Goal: Transaction & Acquisition: Purchase product/service

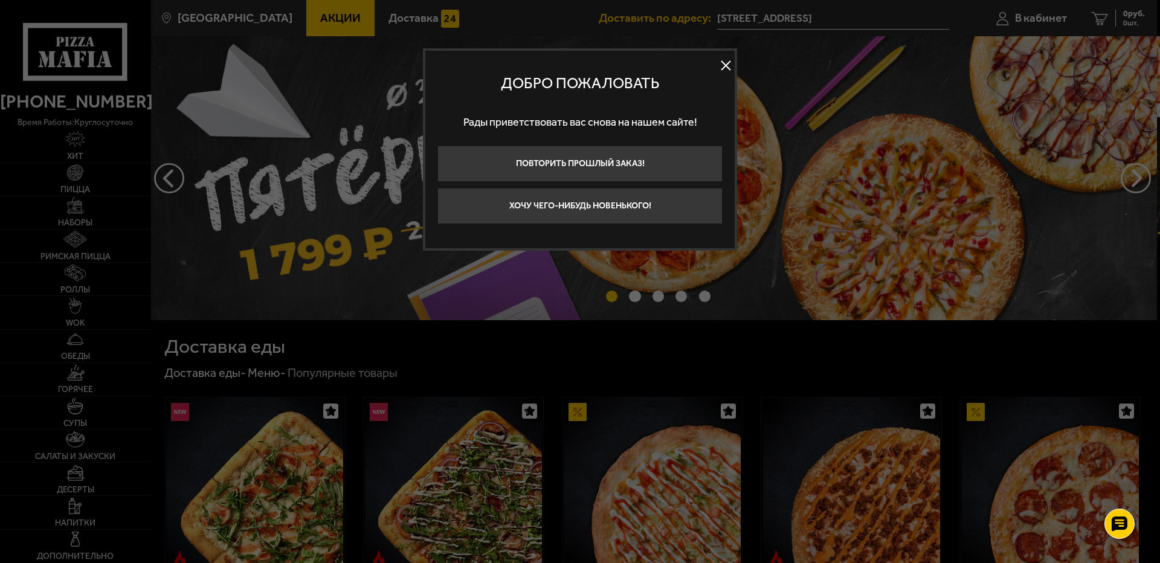
click at [731, 72] on button at bounding box center [725, 66] width 18 height 18
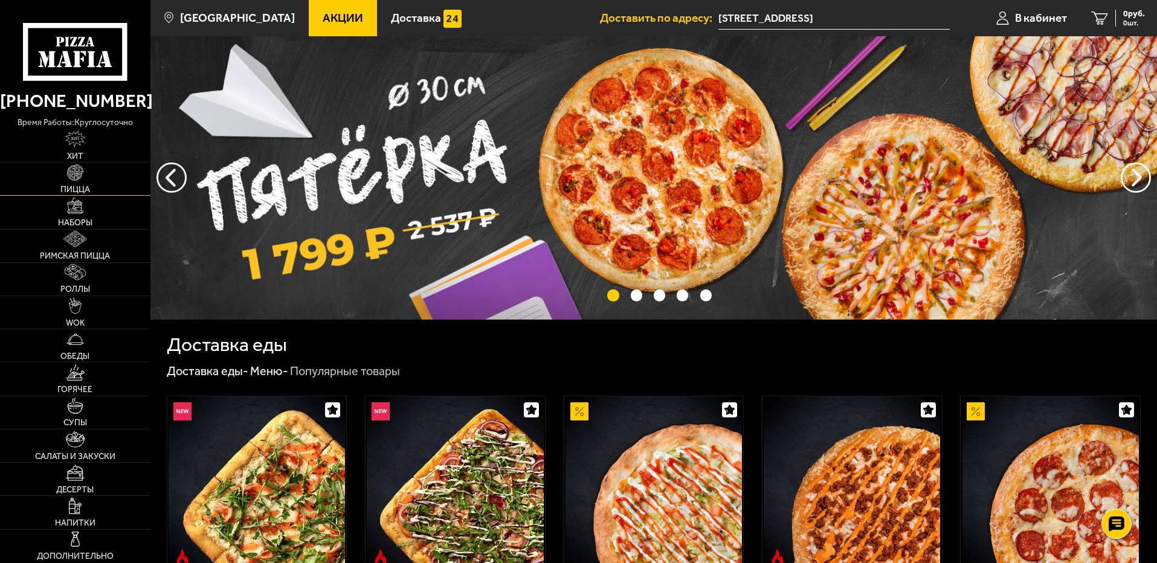
click at [87, 190] on span "Пицца" at bounding box center [75, 189] width 30 height 8
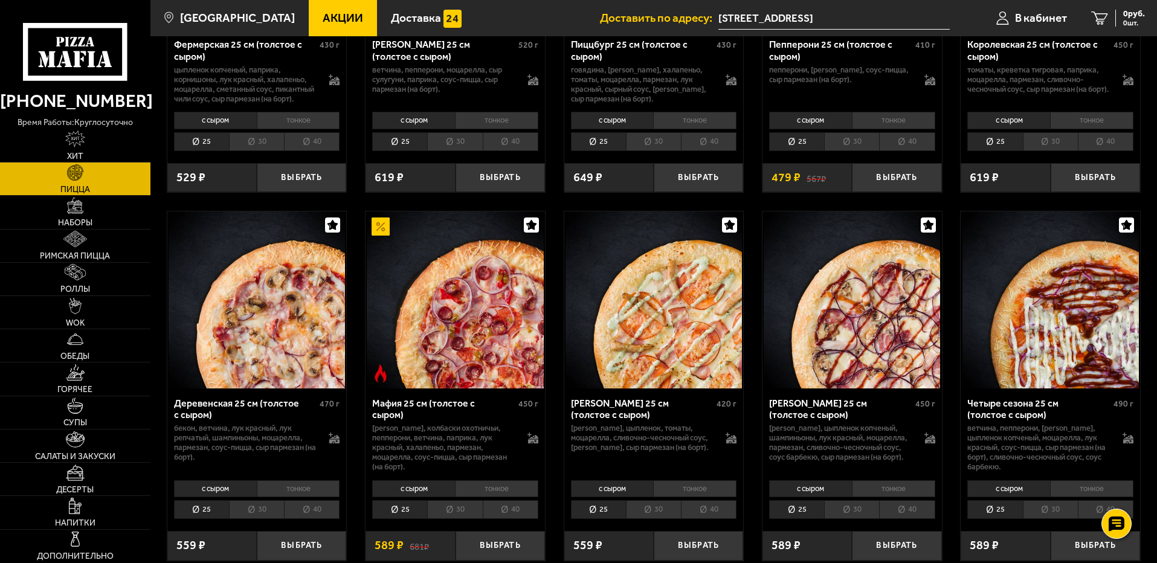
scroll to position [967, 0]
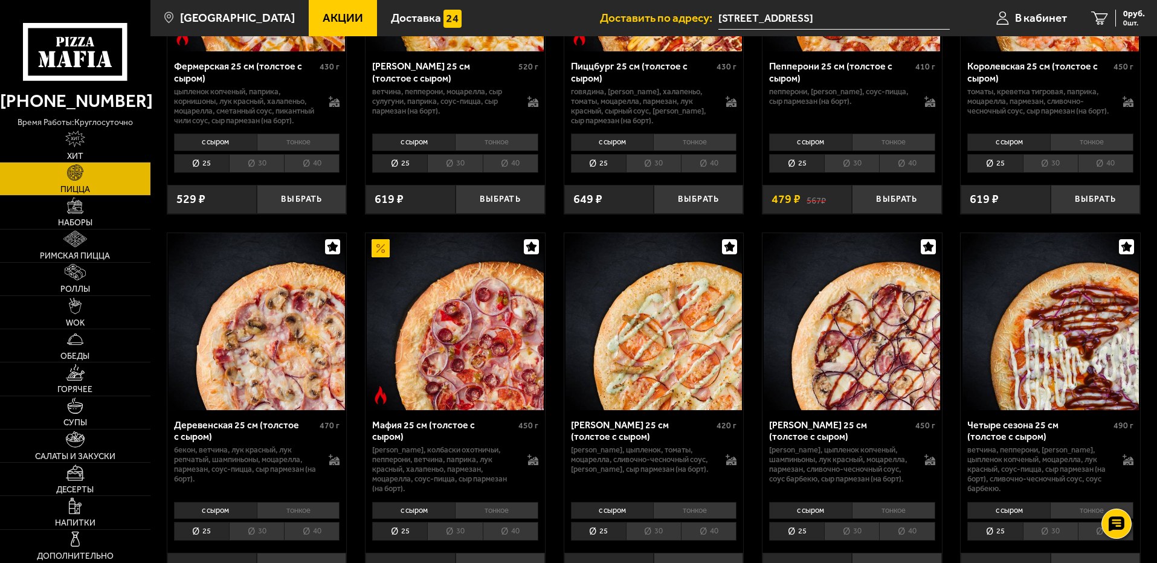
click at [666, 173] on li "30" at bounding box center [653, 163] width 55 height 19
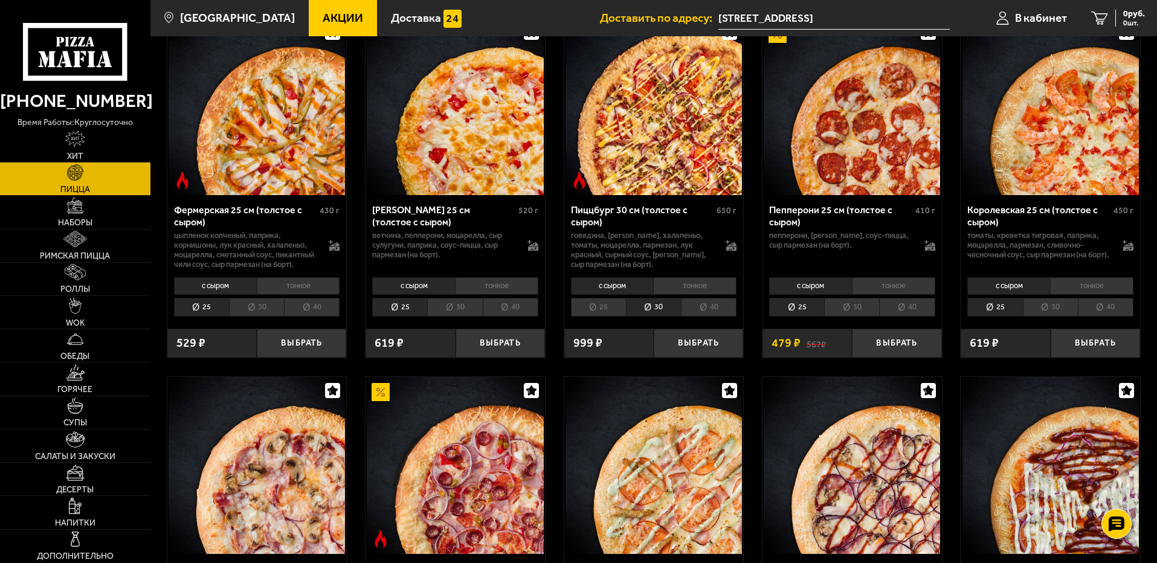
scroll to position [785, 0]
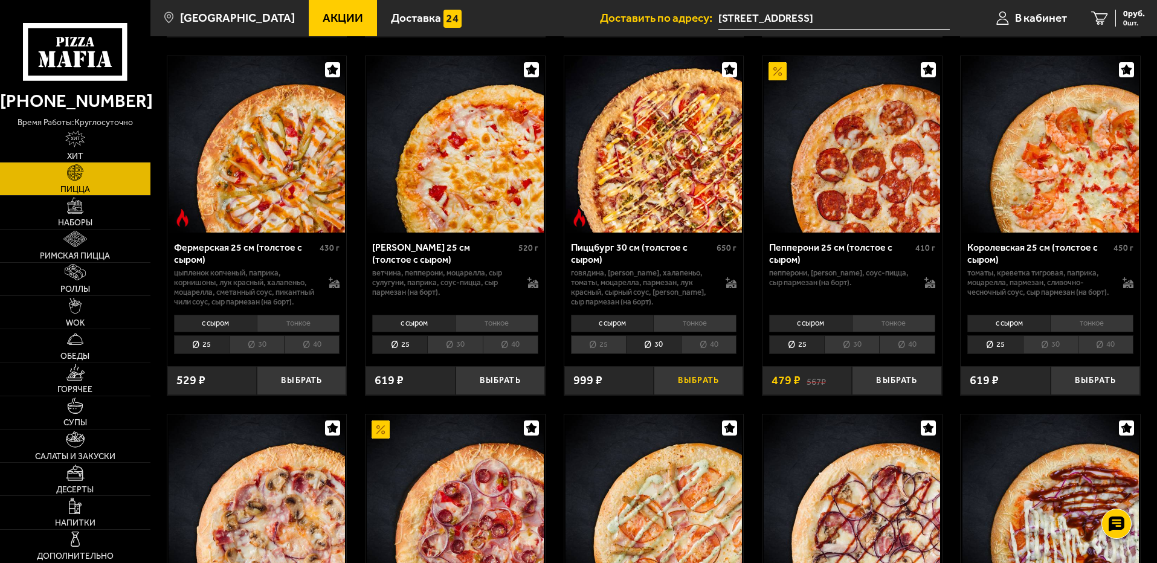
click at [707, 396] on button "Выбрать" at bounding box center [698, 381] width 89 height 30
click at [1115, 15] on span "849 руб." at bounding box center [1128, 14] width 31 height 8
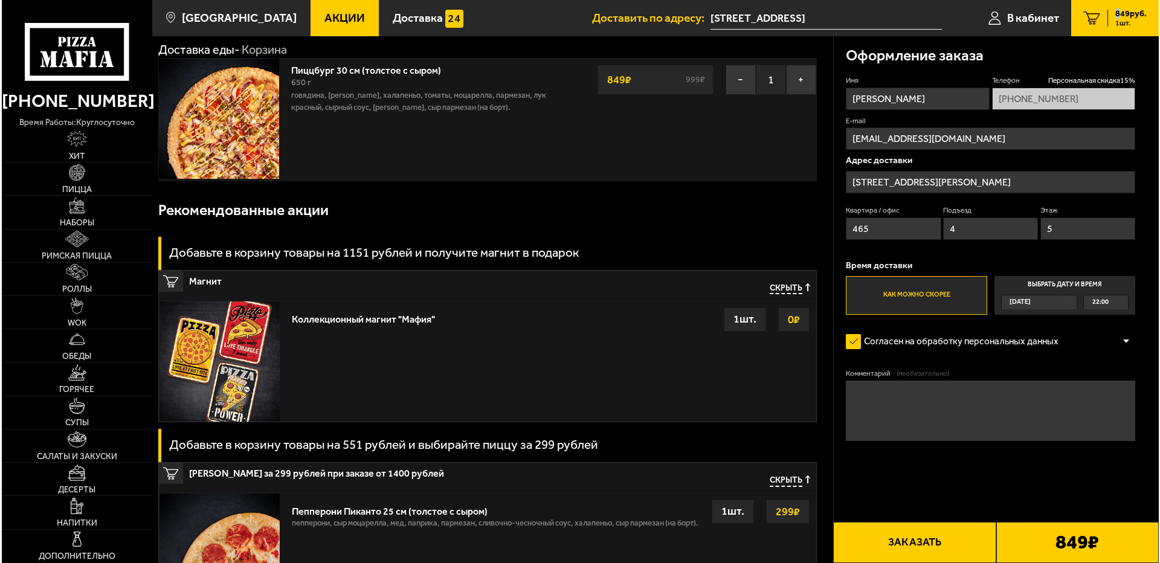
scroll to position [60, 0]
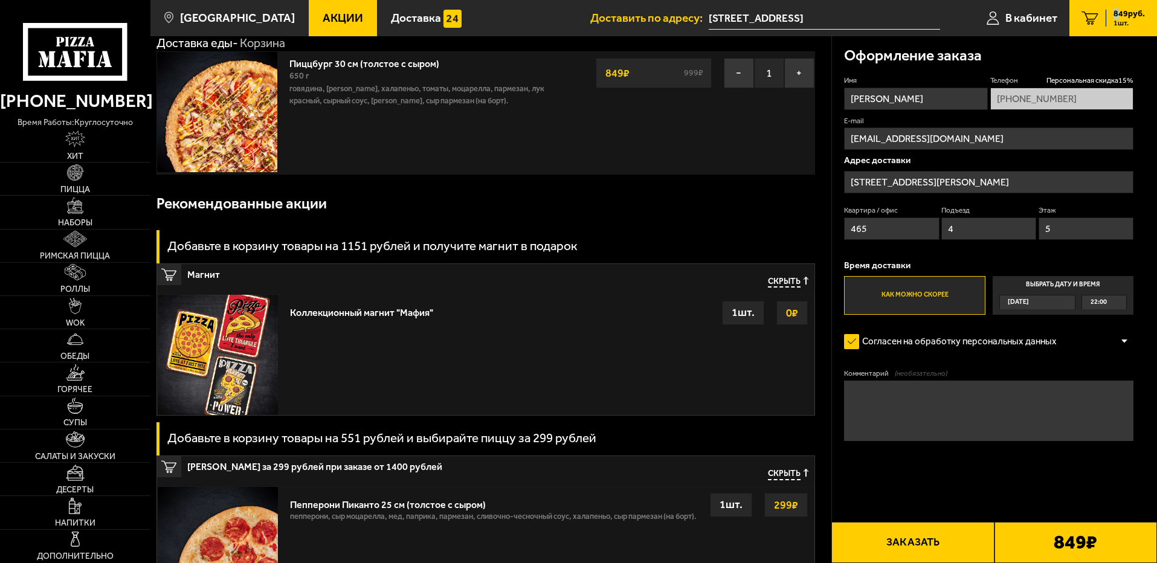
click at [935, 542] on button "Заказать" at bounding box center [912, 542] width 163 height 41
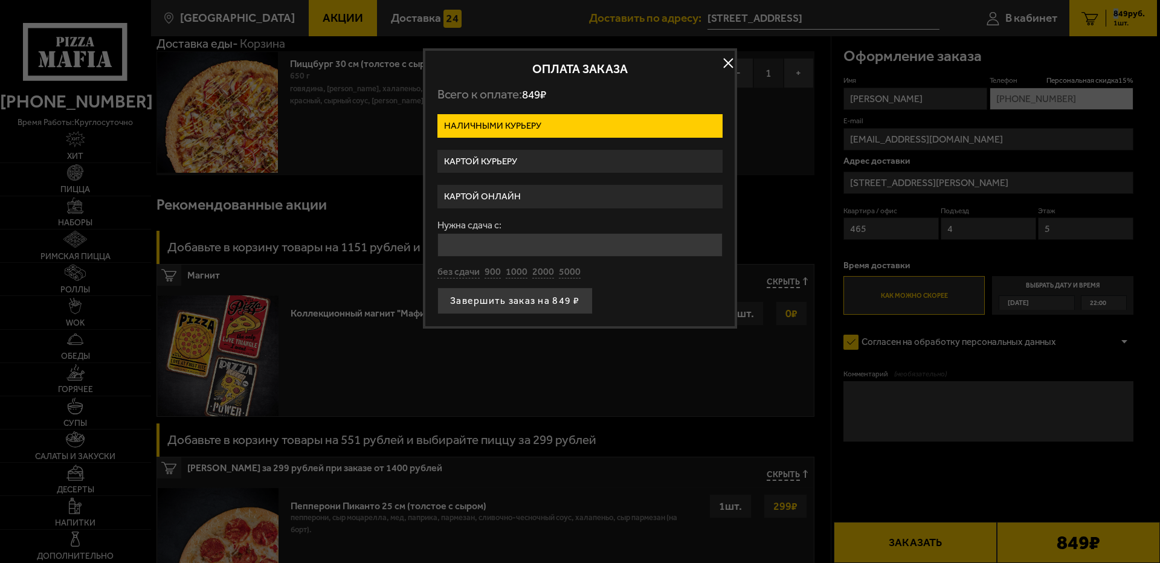
click at [555, 204] on label "Картой онлайн" at bounding box center [579, 197] width 285 height 24
click at [0, 0] on input "Картой онлайн" at bounding box center [0, 0] width 0 height 0
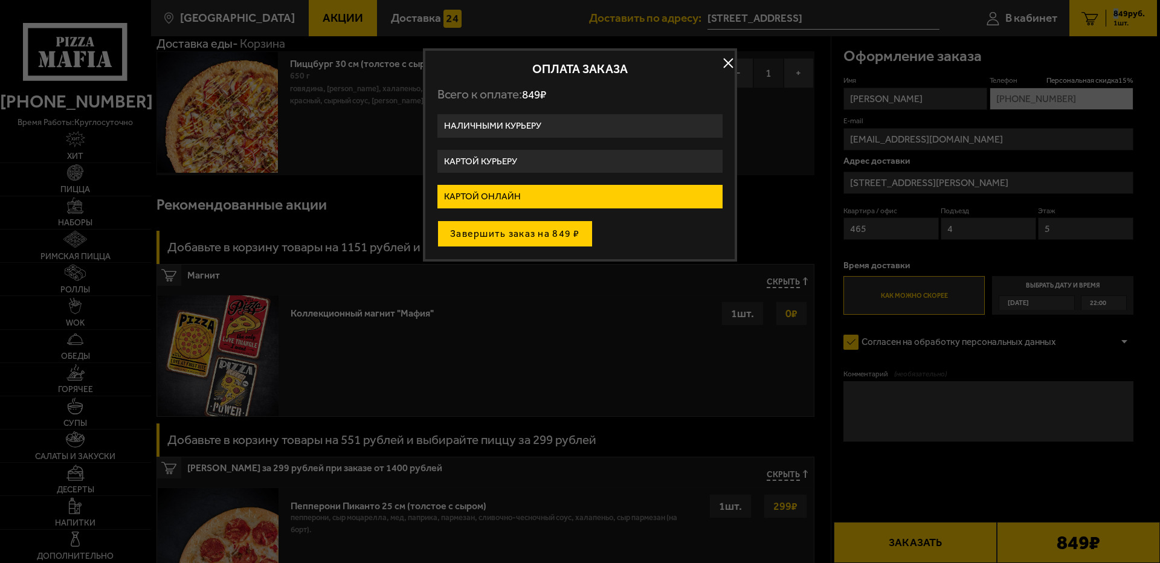
click at [545, 230] on button "Завершить заказ на 849 ₽" at bounding box center [514, 233] width 155 height 27
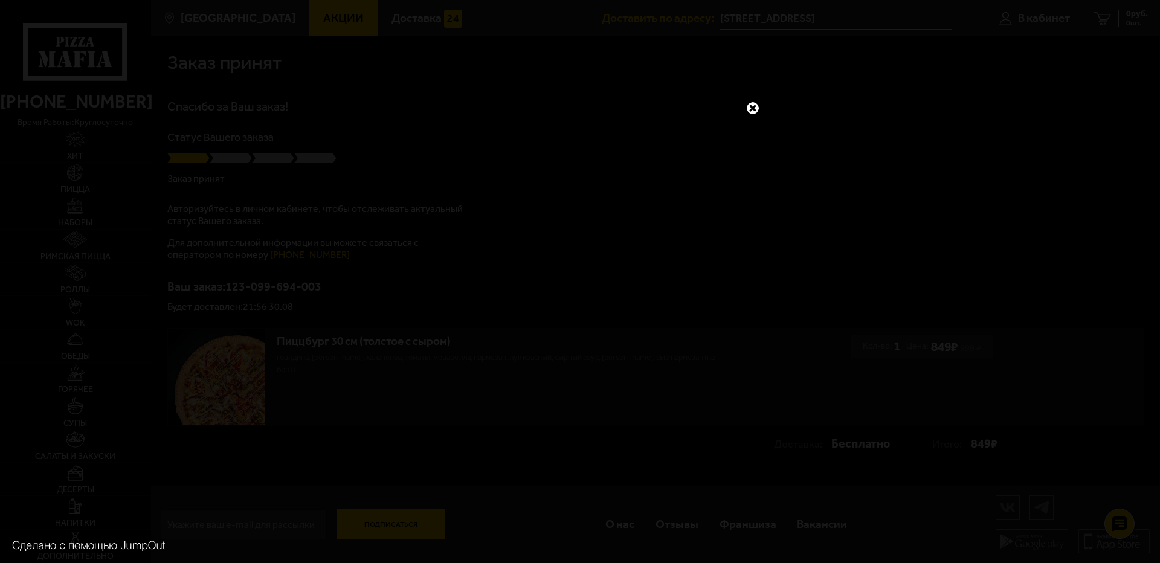
click at [755, 107] on link at bounding box center [753, 108] width 16 height 16
